Goal: Task Accomplishment & Management: Manage account settings

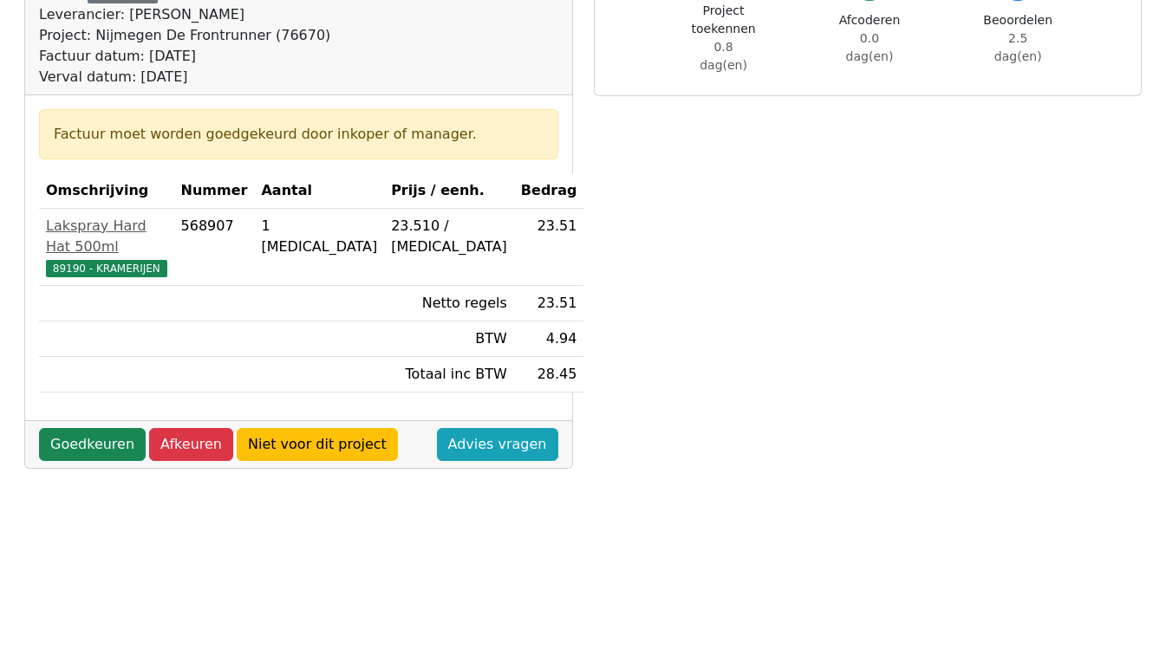
scroll to position [260, 0]
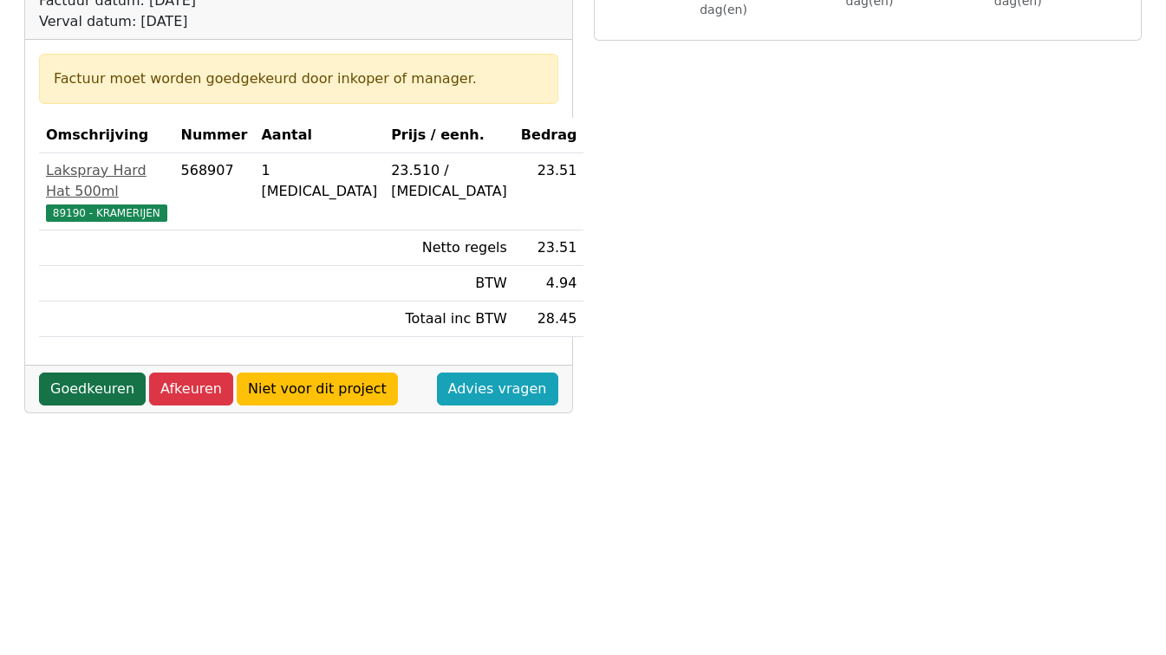
click at [86, 373] on link "Goedkeuren" at bounding box center [92, 389] width 107 height 33
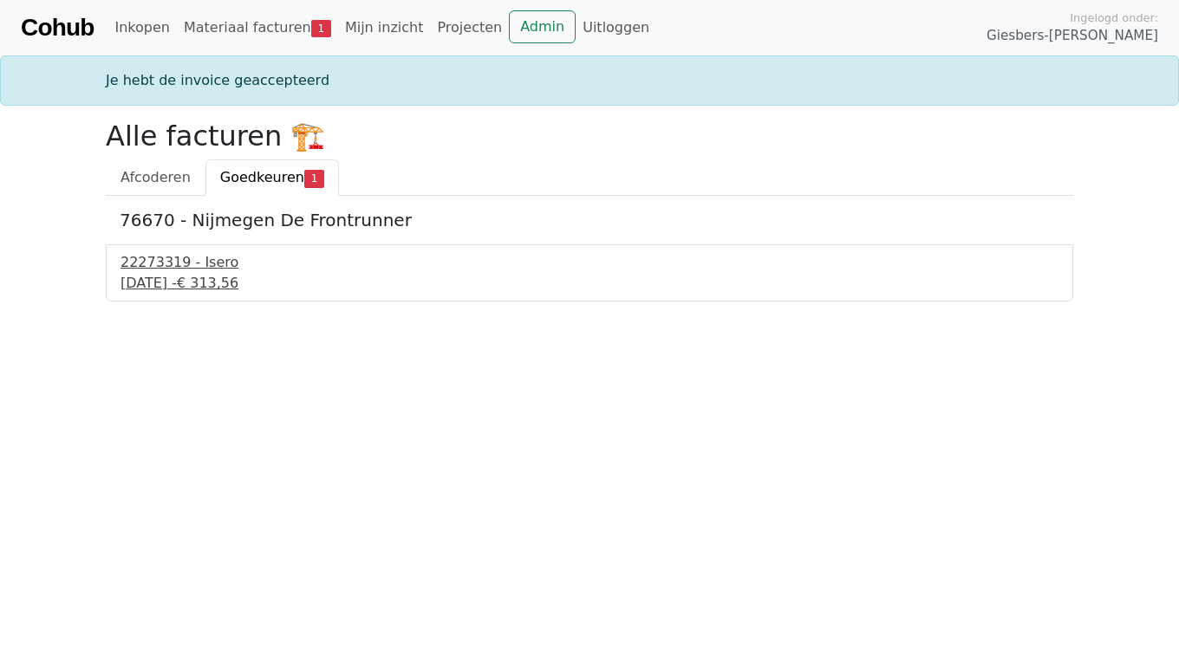
click at [171, 263] on div "22273319 - Isero" at bounding box center [589, 262] width 938 height 21
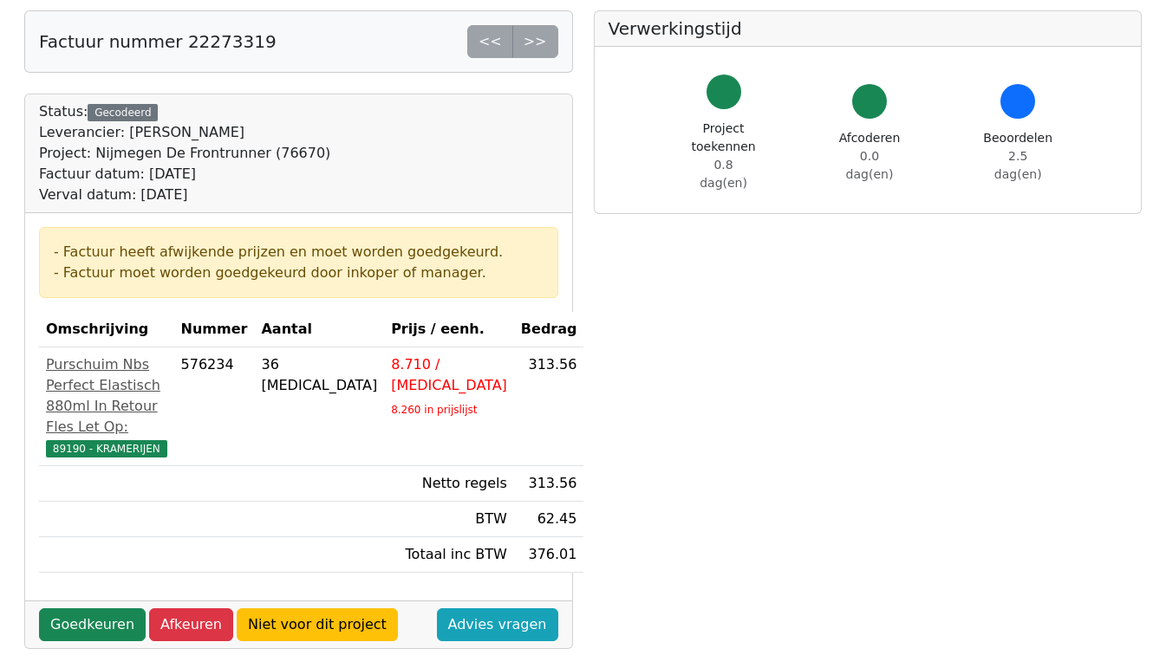
scroll to position [173, 0]
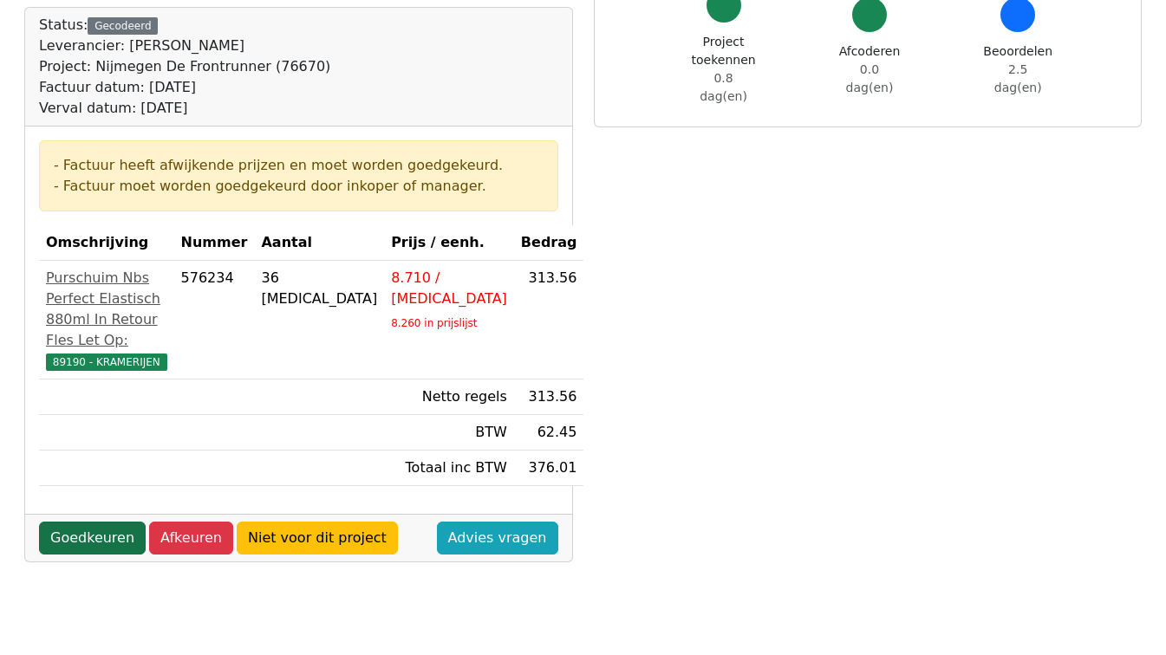
click at [75, 555] on link "Goedkeuren" at bounding box center [92, 538] width 107 height 33
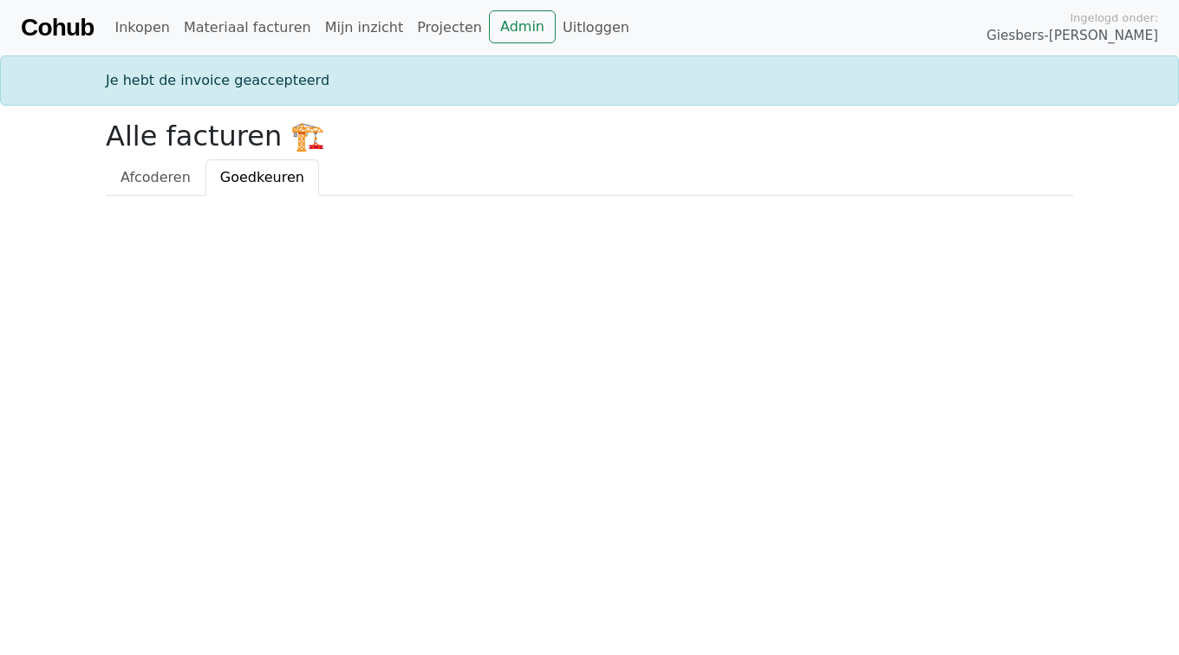
click at [354, 196] on html "Cohub Inkopen Materiaal facturen Mijn inzicht Projecten Admin Uitloggen Ingelog…" at bounding box center [589, 98] width 1179 height 196
